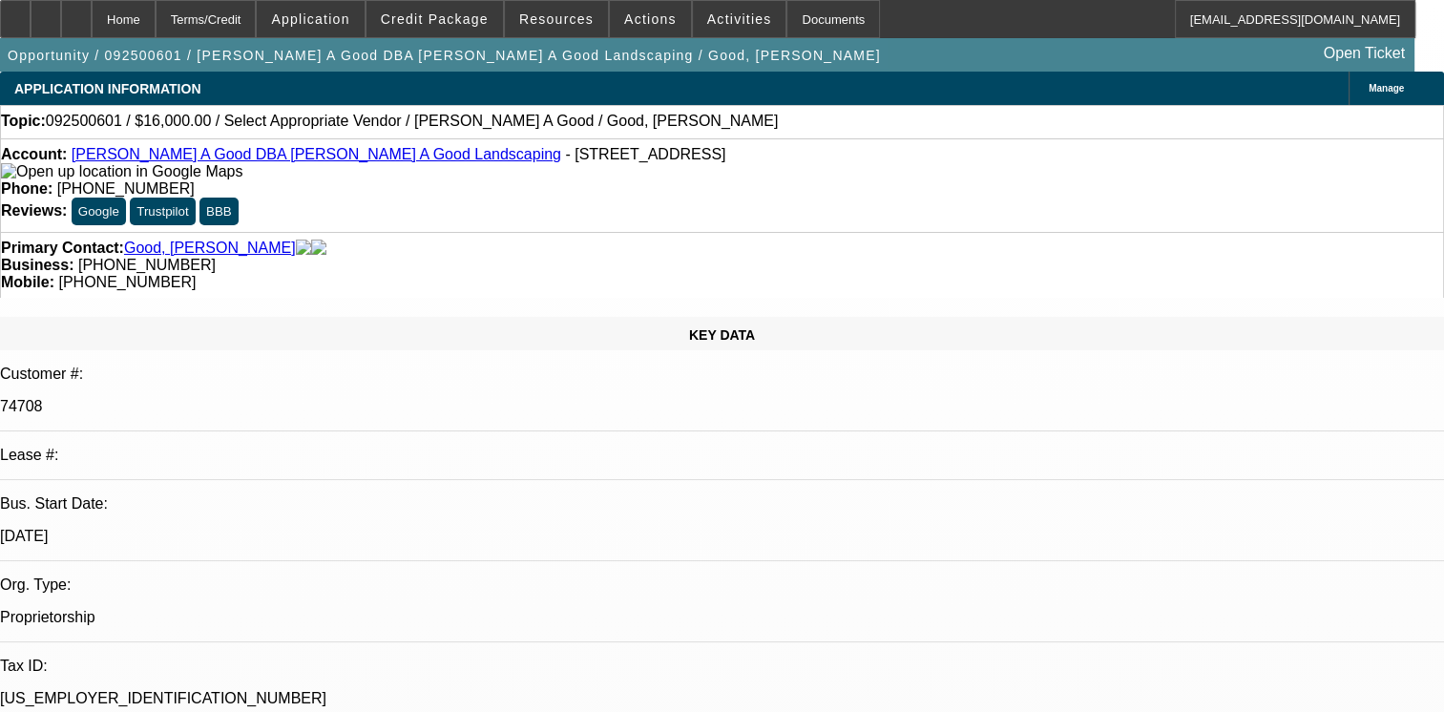
select select "0"
select select "2"
select select "0.1"
select select "4"
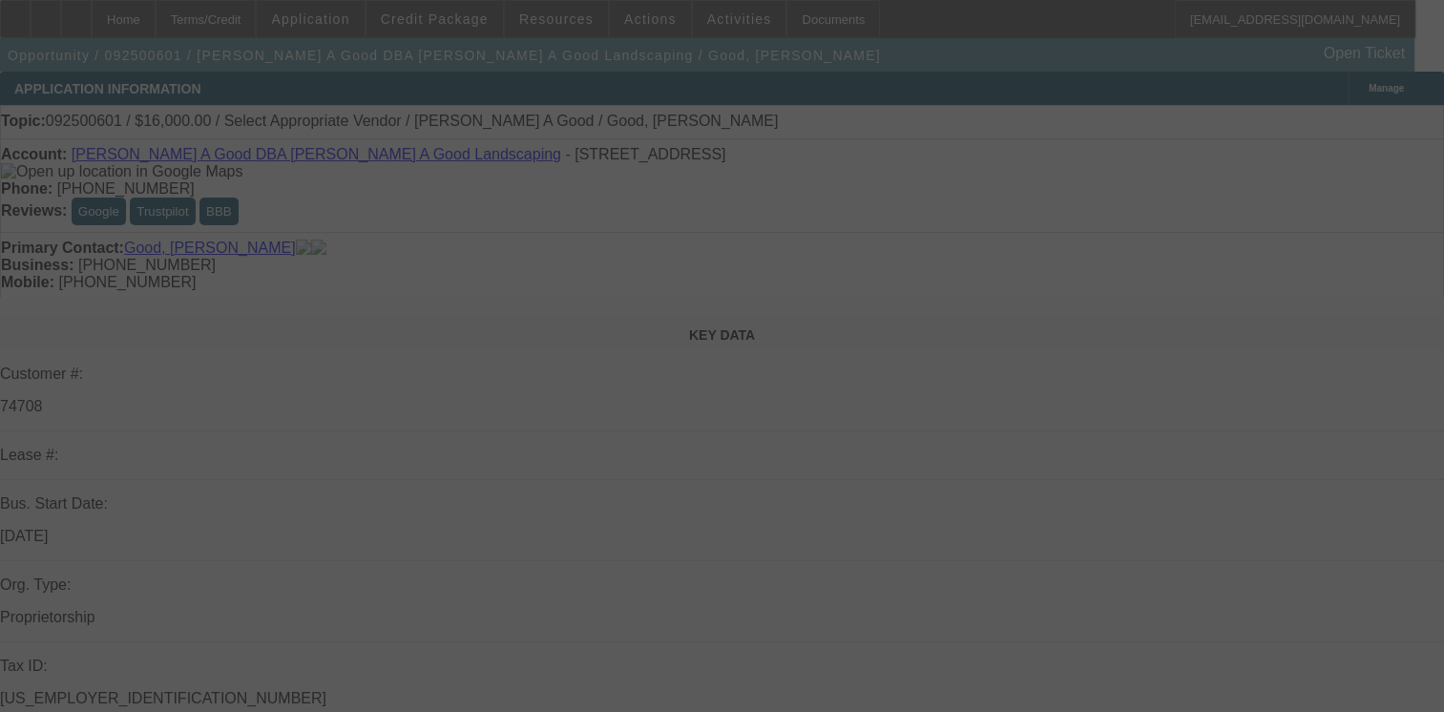
select select "0"
select select "2"
select select "0.1"
select select "4"
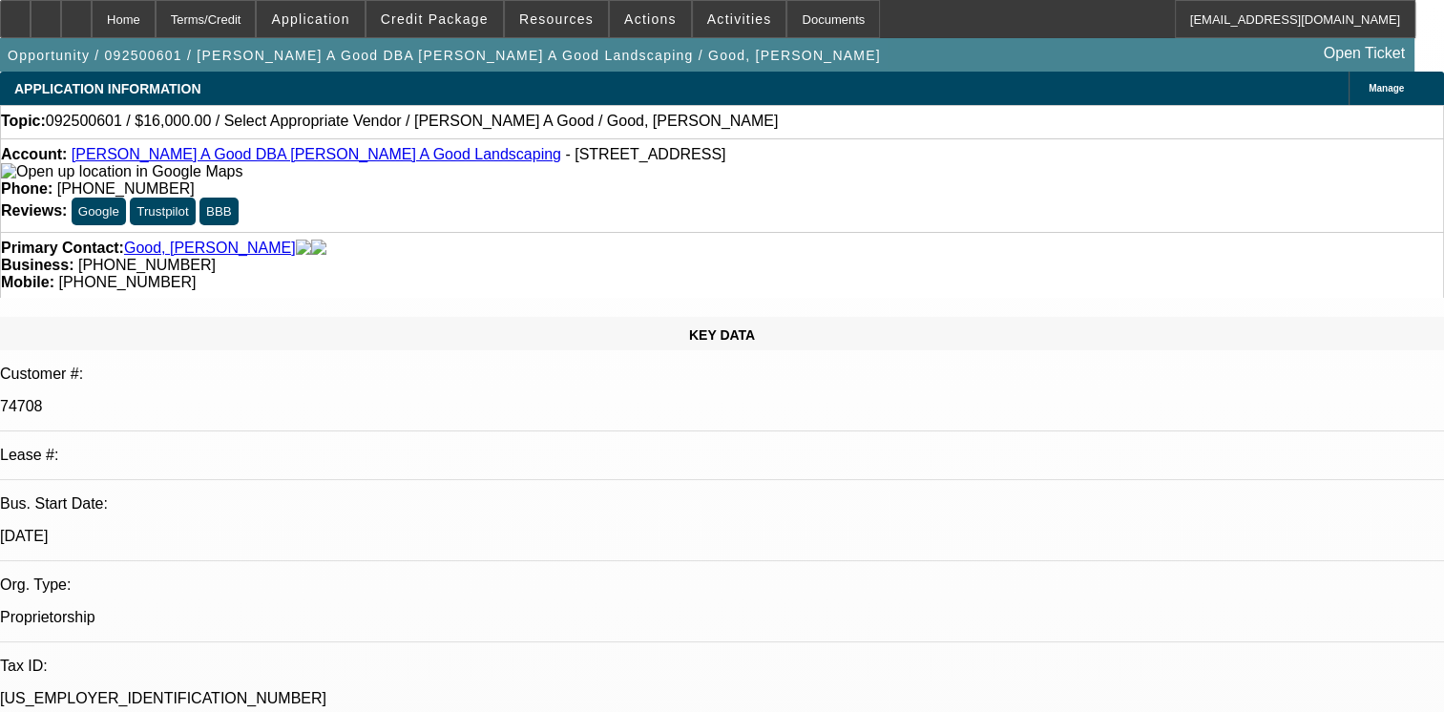
select select "0"
select select "2"
select select "0.1"
select select "1"
select select "2"
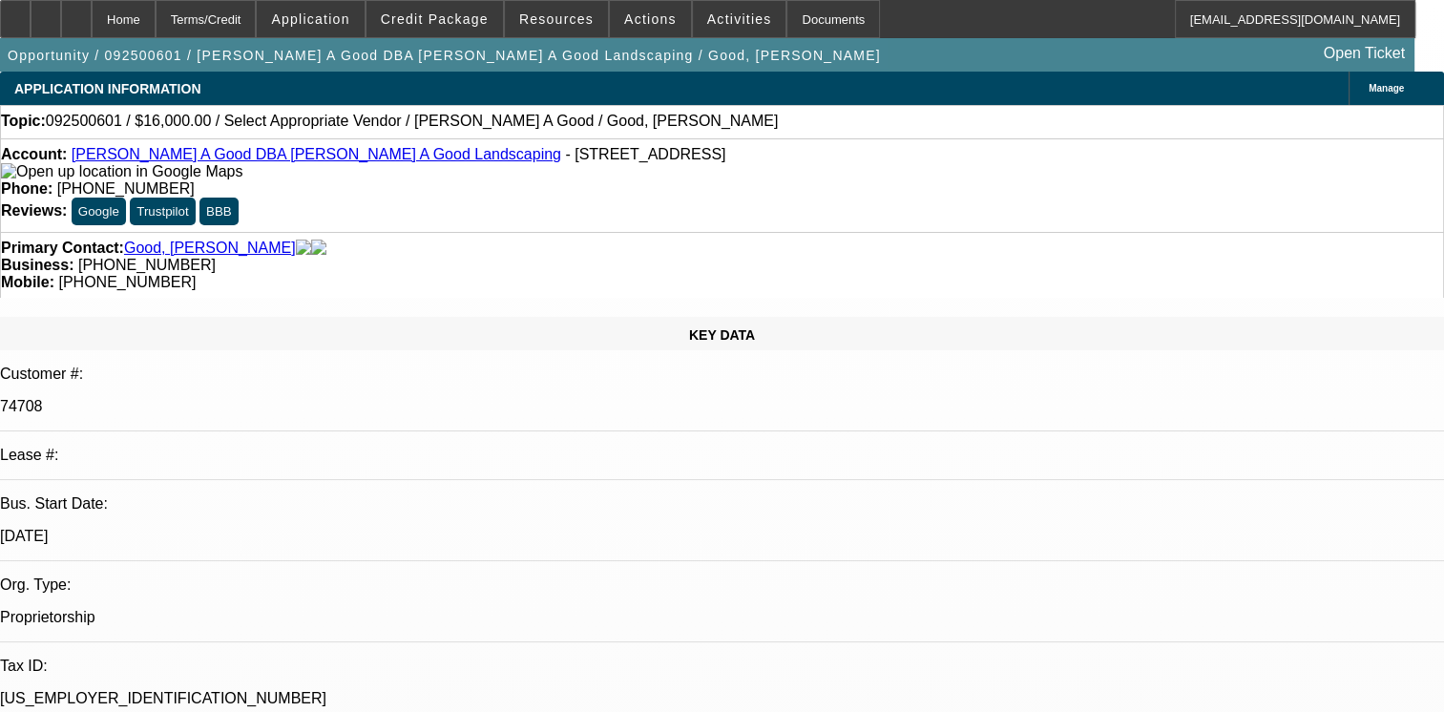
select select "4"
radio input "true"
type textarea "P"
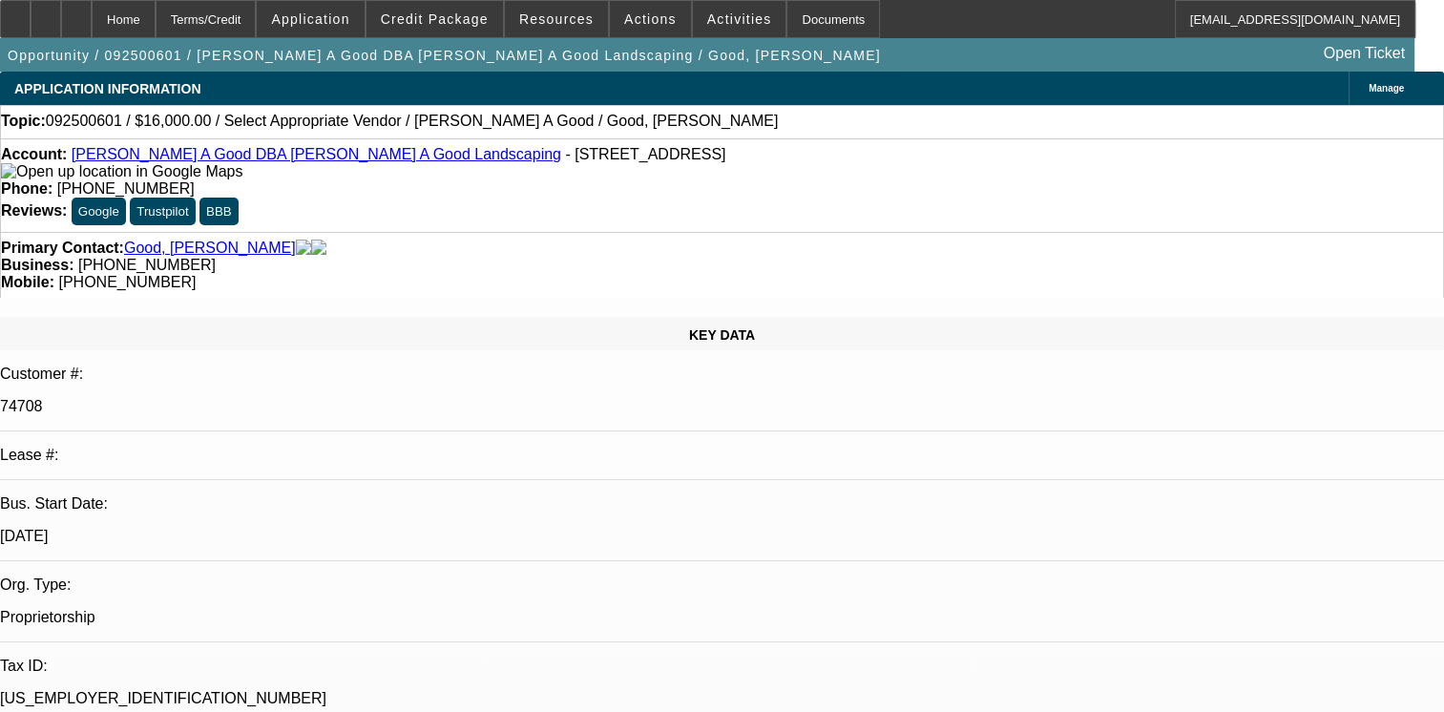
type textarea "O"
type textarea "01- PAID OFF BFC DEAL, FEW LATES REST PAID OK, NO MAJOR COLLECTIONS ISSUES."
radio input "true"
